Goal: Use online tool/utility: Use online tool/utility

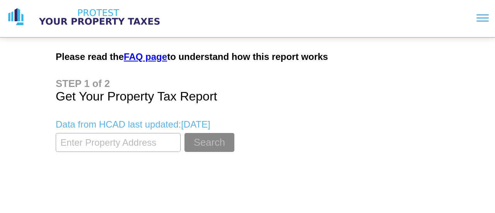
click at [152, 140] on input "textbox" at bounding box center [118, 142] width 125 height 19
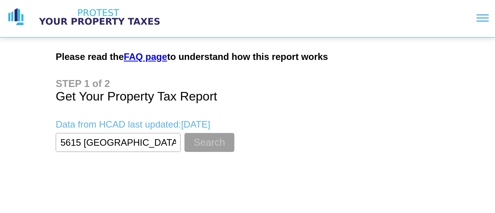
type input "5615 [GEOGRAPHIC_DATA]"
click at [195, 142] on button "Search" at bounding box center [210, 142] width 50 height 19
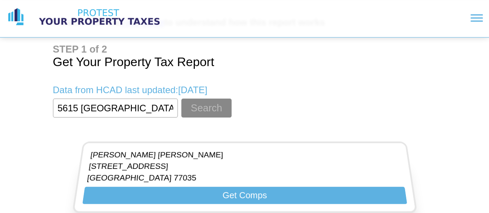
scroll to position [46, 0]
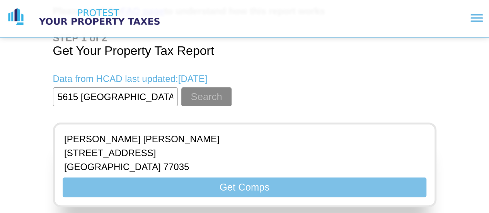
click at [249, 191] on button "Get Comps" at bounding box center [245, 188] width 364 height 20
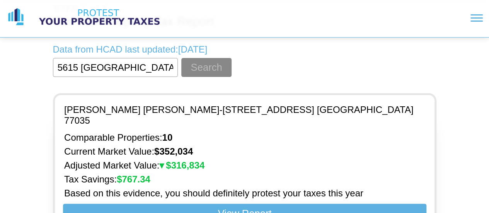
scroll to position [115, 0]
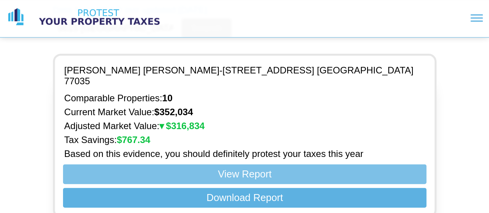
click at [305, 164] on button "View Report" at bounding box center [245, 174] width 364 height 20
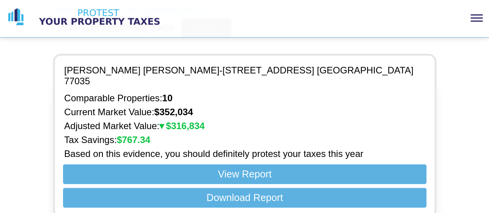
click at [479, 16] on section at bounding box center [331, 18] width 304 height 20
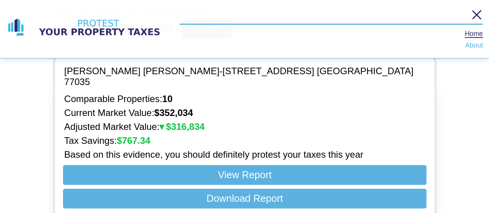
scroll to position [135, 0]
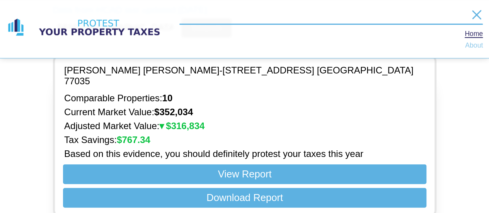
click at [475, 47] on link "About" at bounding box center [474, 46] width 18 height 6
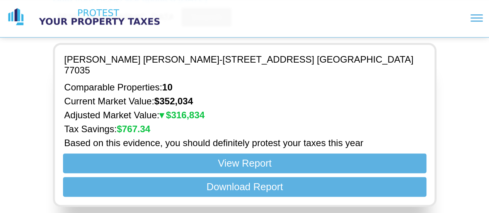
scroll to position [0, 0]
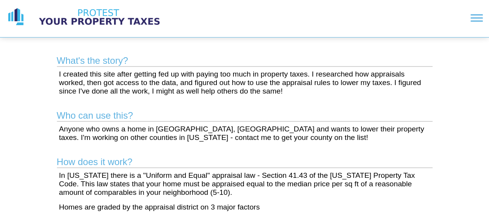
click at [77, 21] on img at bounding box center [99, 16] width 135 height 19
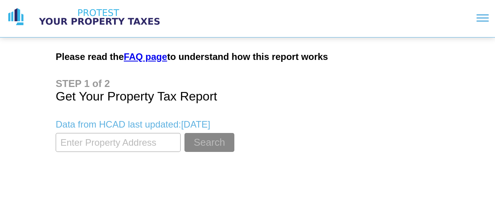
click at [391, 104] on main "Please read the FAQ page to understand how this report works Get Your Property …" at bounding box center [248, 102] width 396 height 128
